Goal: Task Accomplishment & Management: Manage account settings

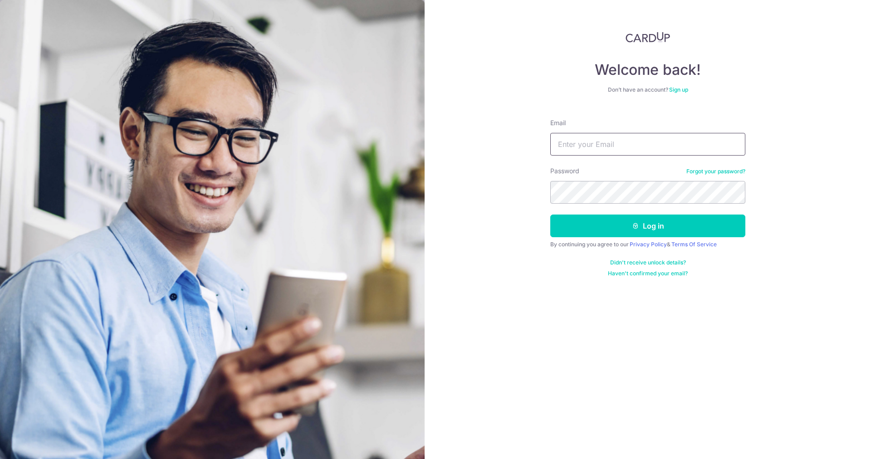
type input "[PERSON_NAME][EMAIL_ADDRESS][PERSON_NAME][DOMAIN_NAME]"
click at [666, 143] on input "[PERSON_NAME][EMAIL_ADDRESS][PERSON_NAME][DOMAIN_NAME]" at bounding box center [647, 144] width 195 height 23
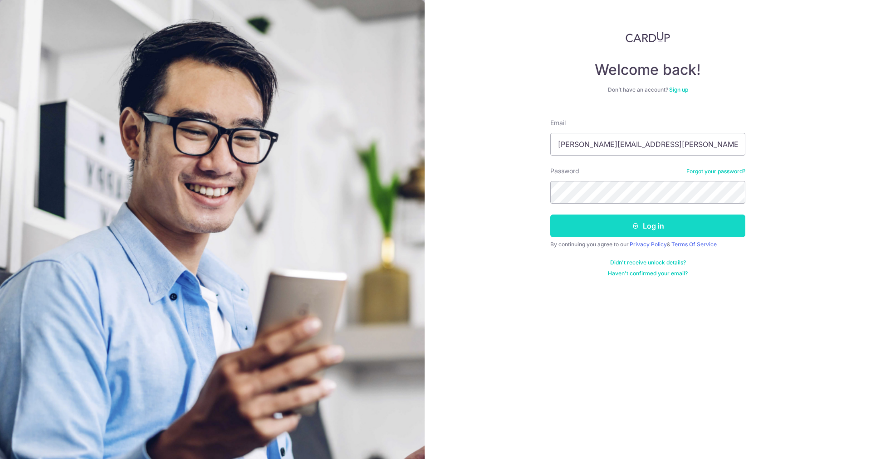
click at [600, 227] on button "Log in" at bounding box center [647, 225] width 195 height 23
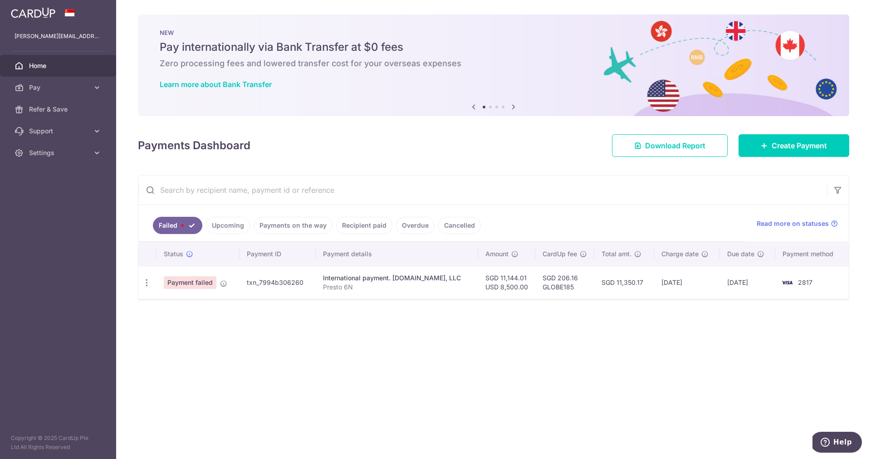
click at [230, 228] on link "Upcoming" at bounding box center [228, 225] width 44 height 17
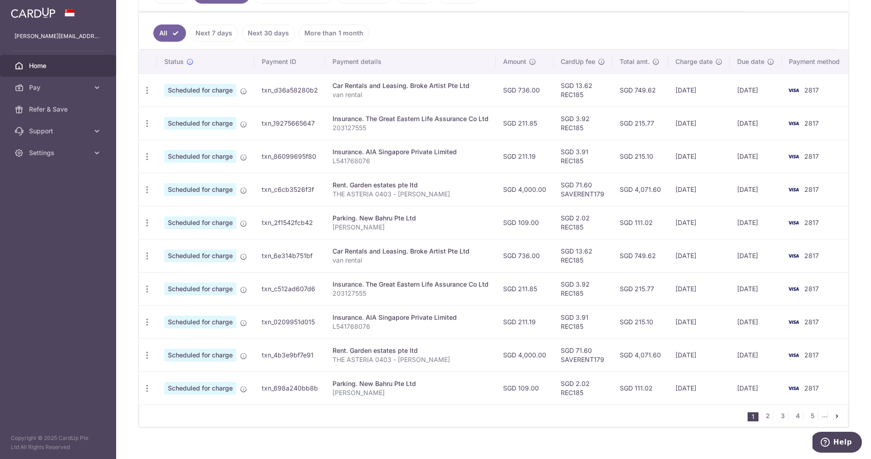
scroll to position [238, 0]
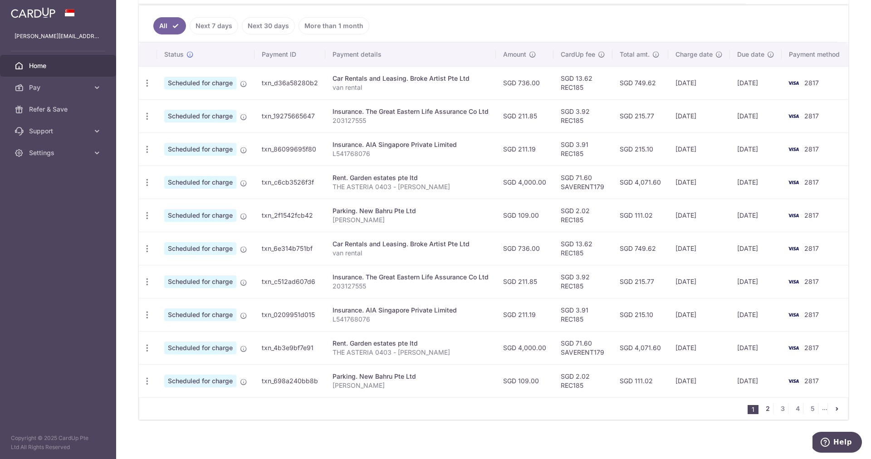
click at [762, 404] on link "2" at bounding box center [767, 408] width 11 height 11
